Goal: Browse casually

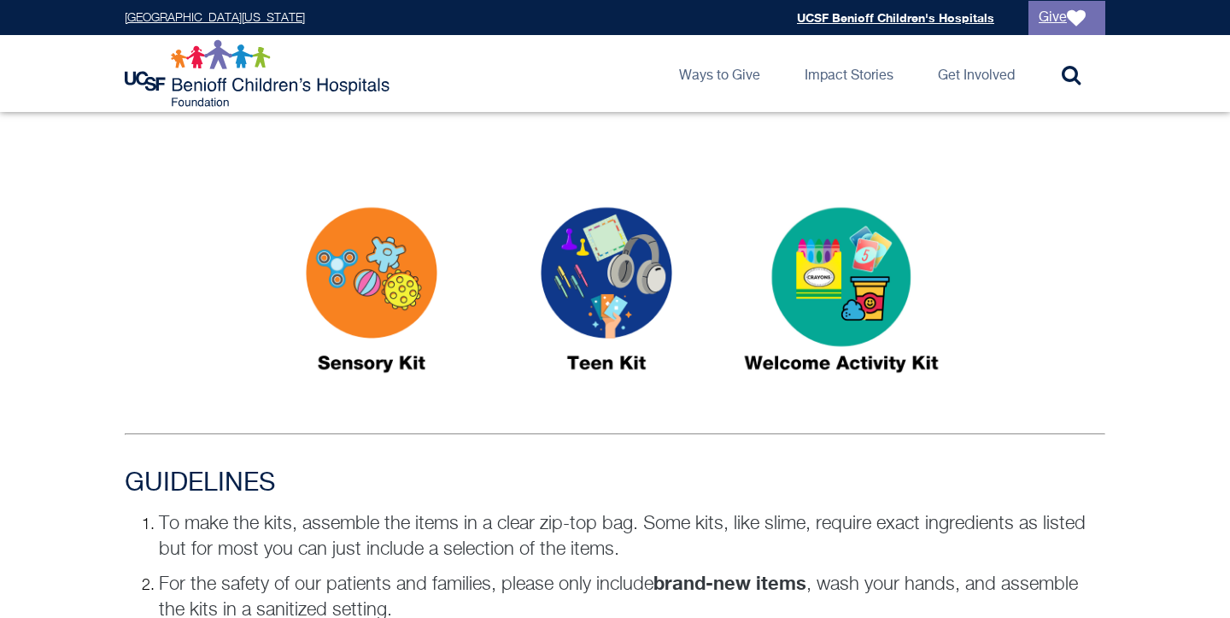
scroll to position [858, 0]
click at [604, 290] on img at bounding box center [607, 296] width 214 height 246
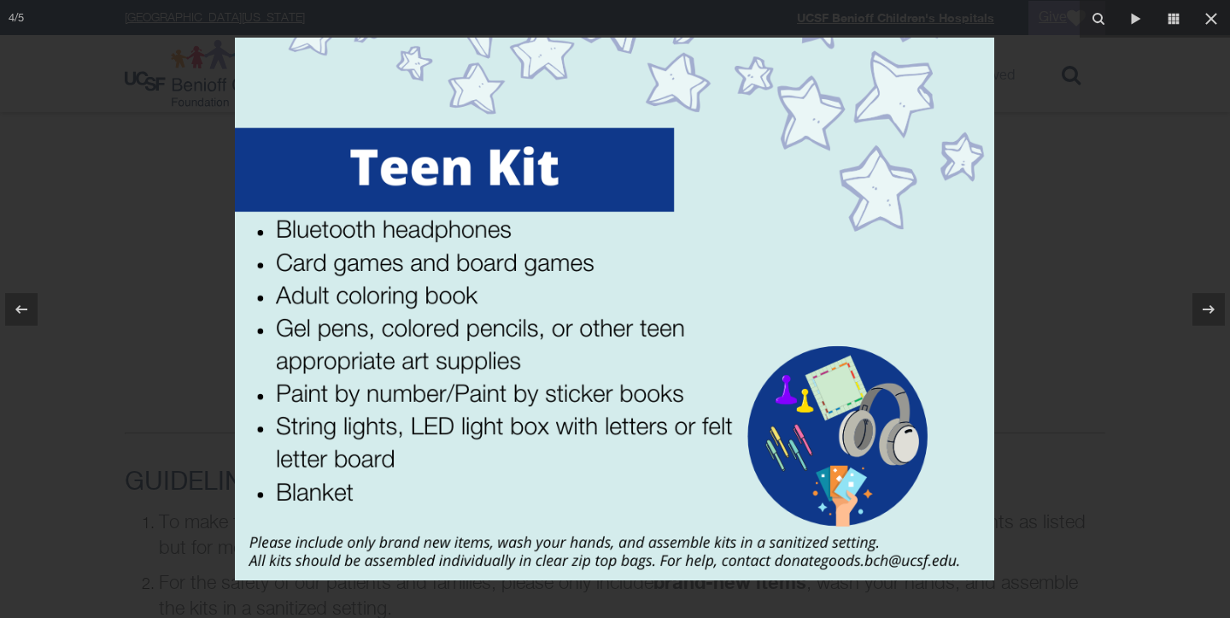
click at [1062, 302] on div at bounding box center [615, 309] width 1230 height 618
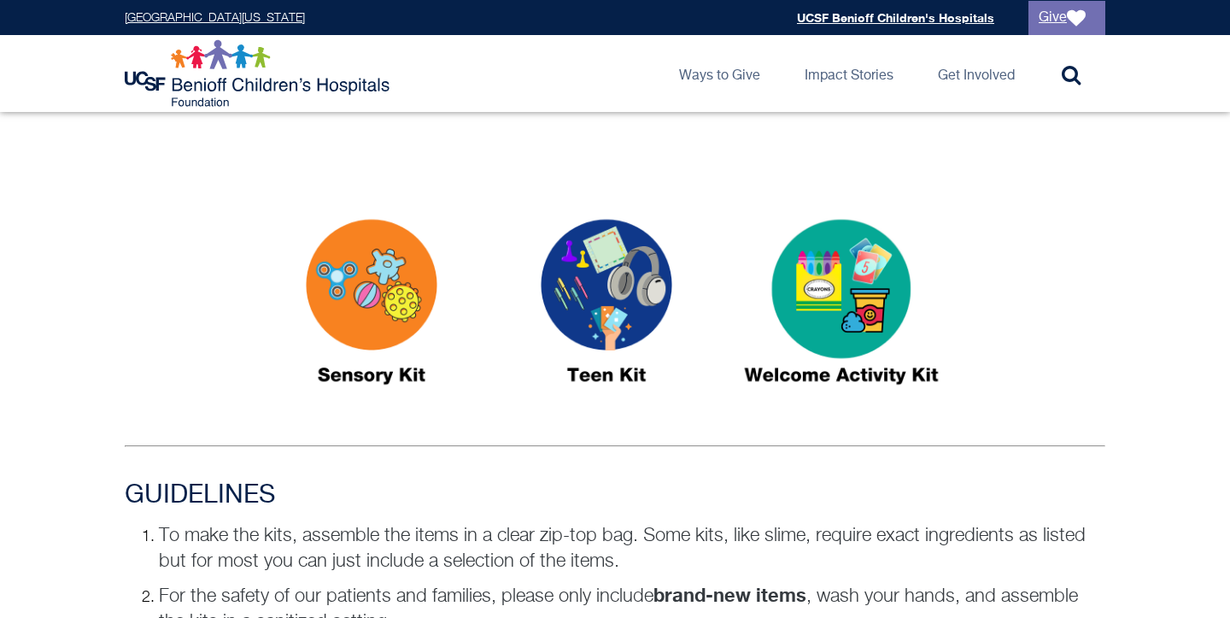
scroll to position [780, 0]
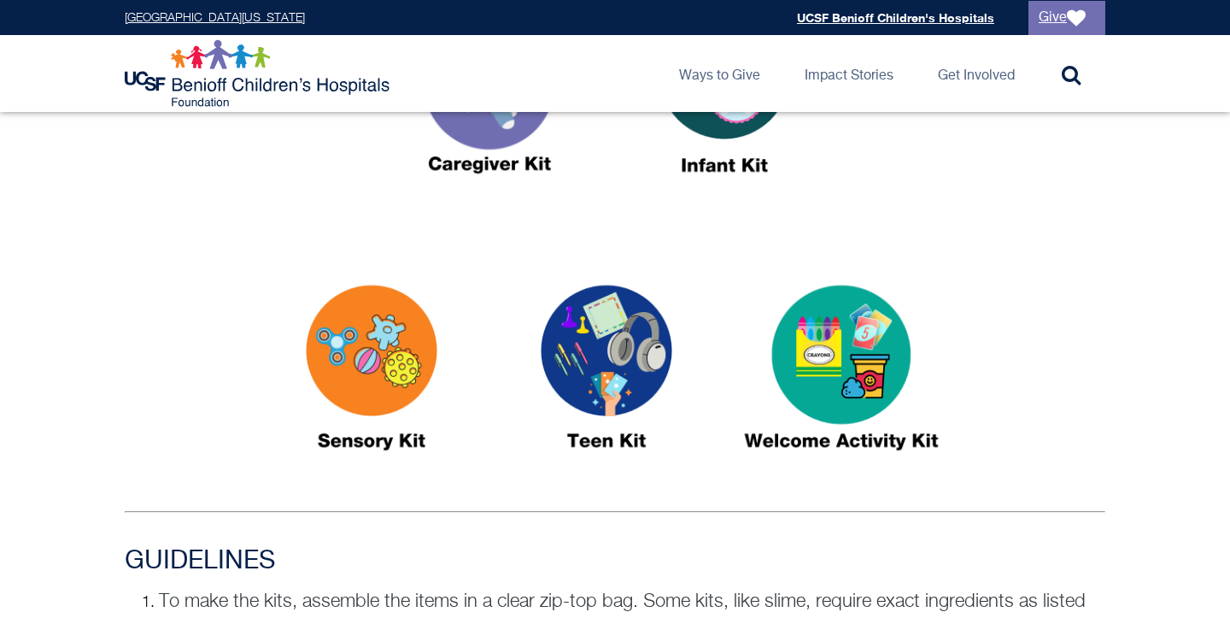
click at [371, 361] on img at bounding box center [372, 375] width 214 height 246
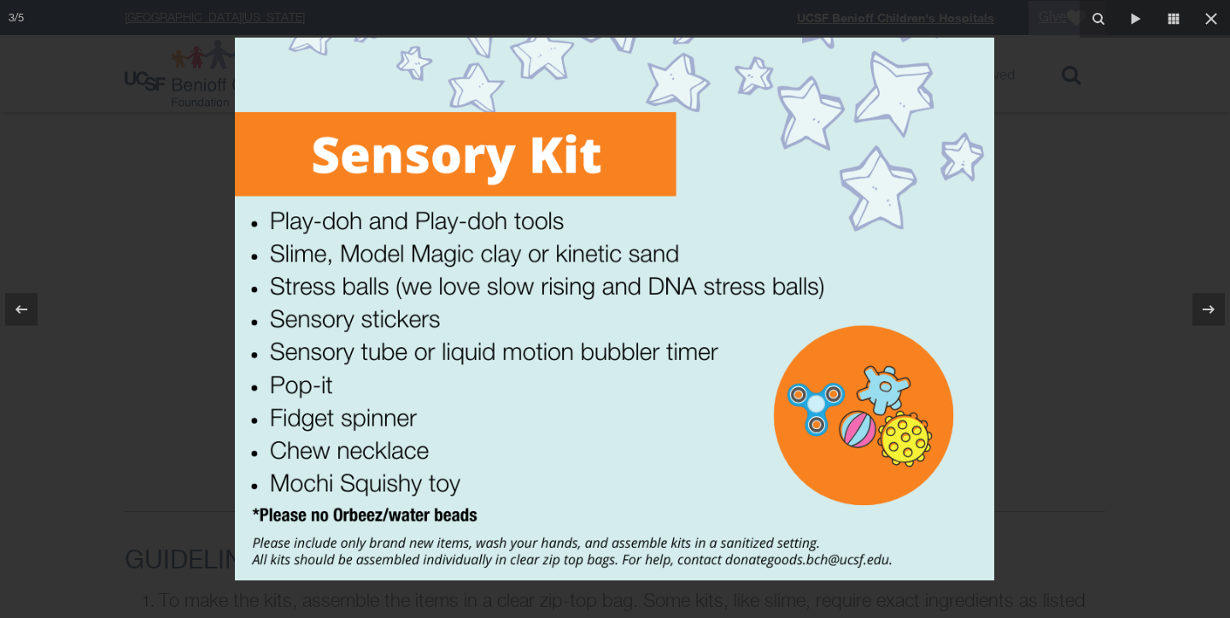
click at [1072, 436] on div at bounding box center [615, 309] width 1230 height 618
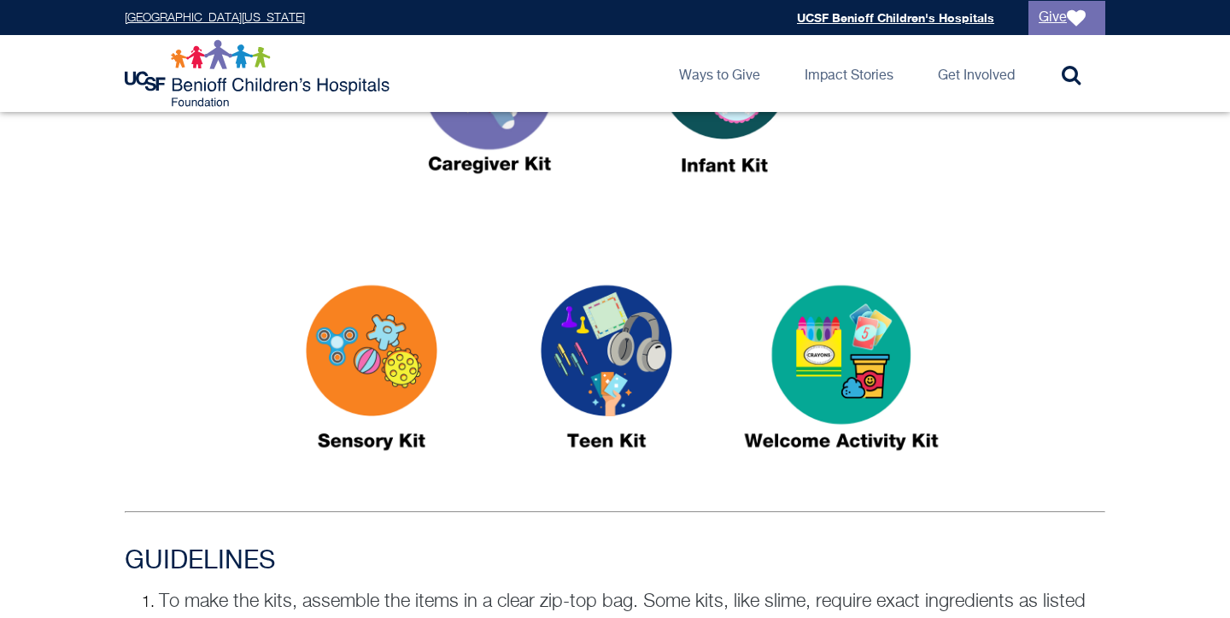
click at [613, 361] on img at bounding box center [607, 375] width 214 height 246
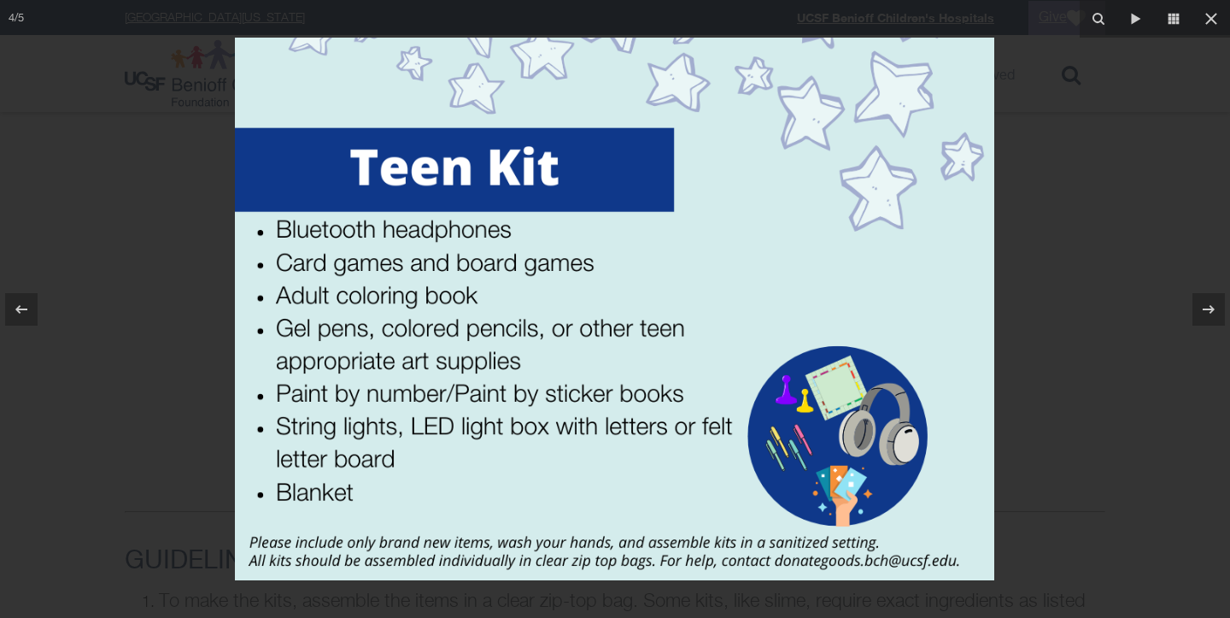
click at [68, 240] on div at bounding box center [615, 309] width 1230 height 618
